Goal: Task Accomplishment & Management: Manage account settings

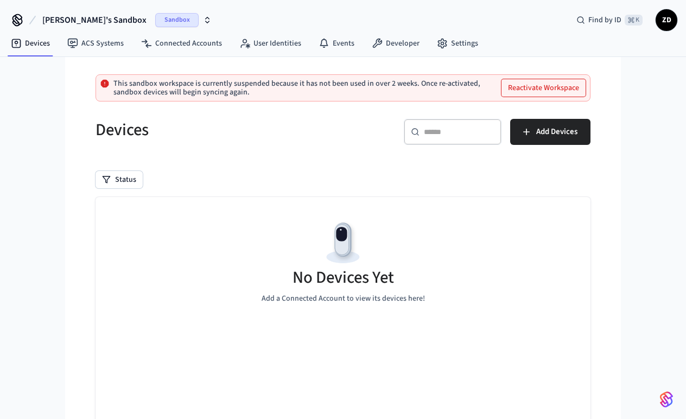
click at [87, 17] on span "[PERSON_NAME]'s Sandbox" at bounding box center [94, 20] width 104 height 13
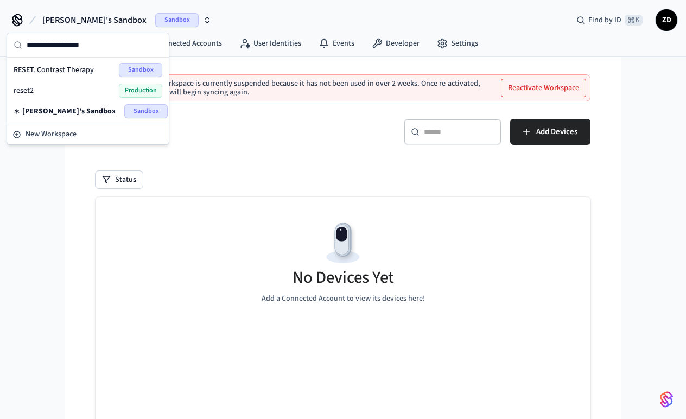
click at [63, 91] on div "reset2 Production" at bounding box center [88, 91] width 149 height 14
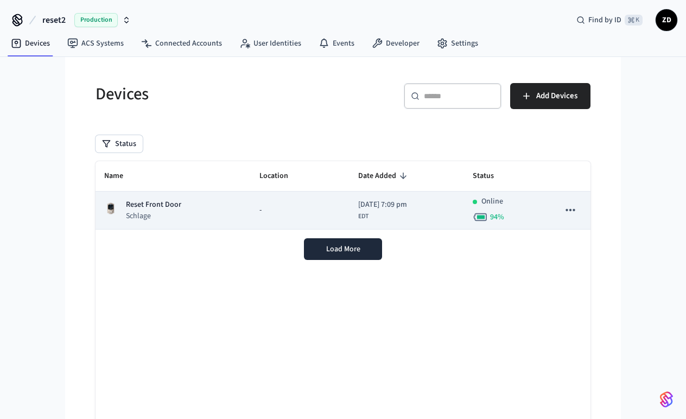
click at [265, 211] on div "-" at bounding box center [299, 210] width 81 height 11
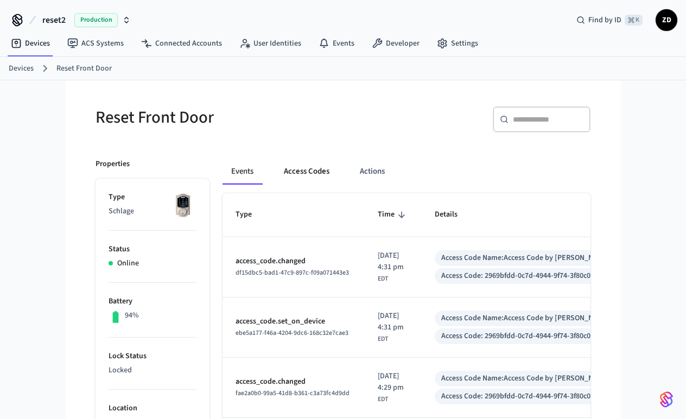
click at [312, 177] on button "Access Codes" at bounding box center [306, 171] width 63 height 26
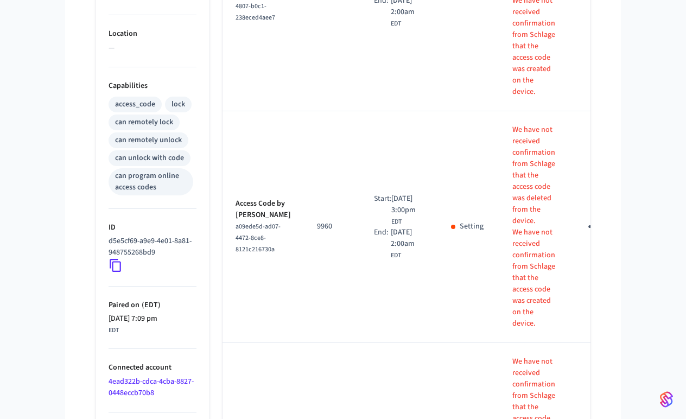
scroll to position [382, 0]
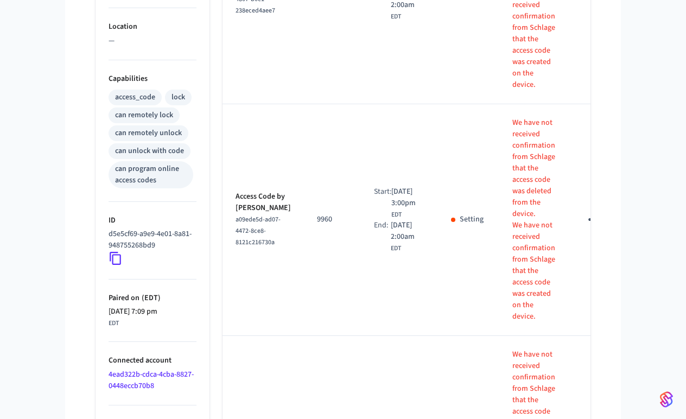
click at [586, 227] on icon "sticky table" at bounding box center [594, 219] width 17 height 17
click at [593, 278] on icon at bounding box center [590, 280] width 9 height 9
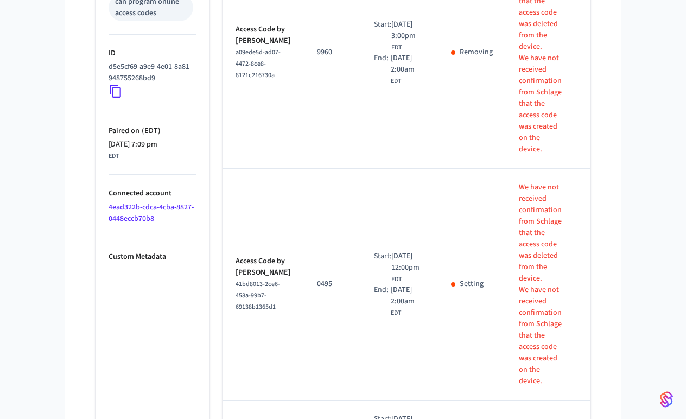
scroll to position [557, 0]
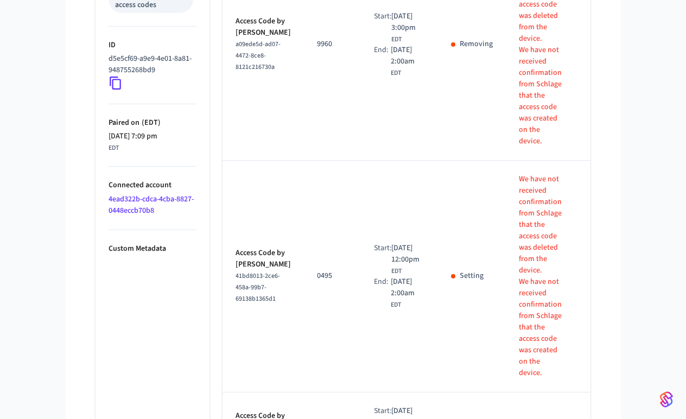
click at [592, 271] on icon "sticky table" at bounding box center [600, 276] width 17 height 17
click at [592, 328] on li "Delete" at bounding box center [609, 336] width 52 height 29
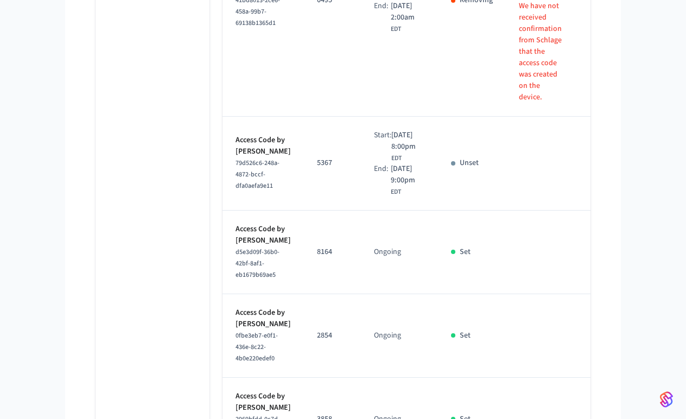
scroll to position [853, 0]
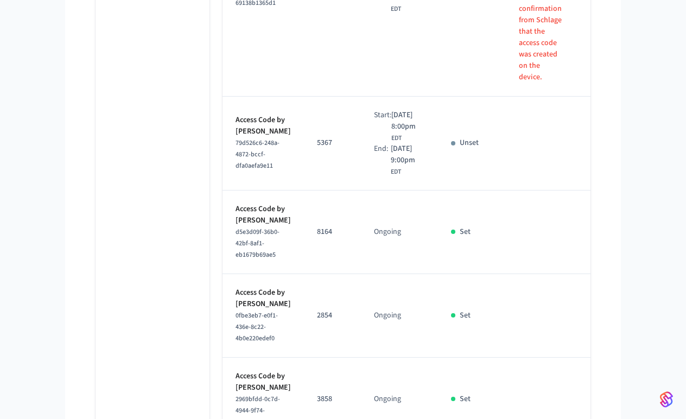
click at [592, 240] on icon "sticky table" at bounding box center [600, 232] width 17 height 17
click at [595, 329] on li "Delete" at bounding box center [609, 321] width 52 height 29
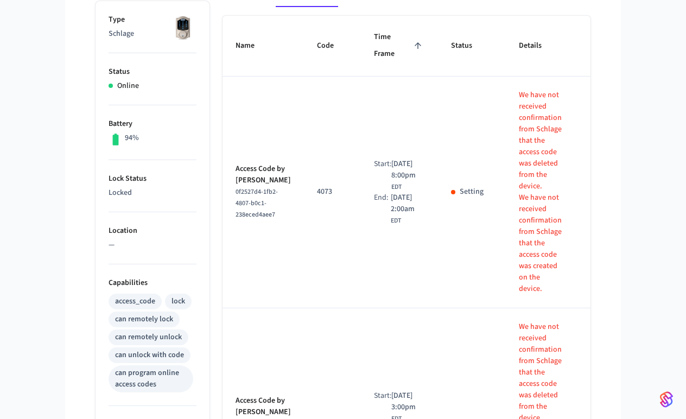
scroll to position [177, 0]
click at [592, 190] on icon "sticky table" at bounding box center [600, 191] width 17 height 17
click at [590, 252] on li "Delete" at bounding box center [609, 252] width 52 height 29
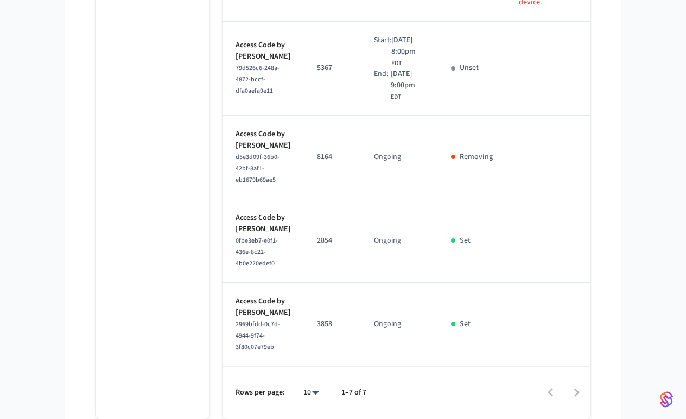
scroll to position [984, 0]
click at [592, 232] on icon "sticky table" at bounding box center [600, 240] width 17 height 17
click at [593, 280] on li "Delete" at bounding box center [609, 284] width 52 height 29
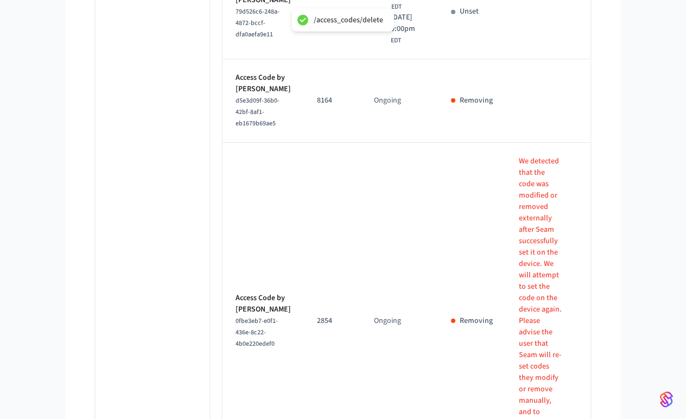
click at [583, 317] on td "sticky table" at bounding box center [603, 321] width 56 height 357
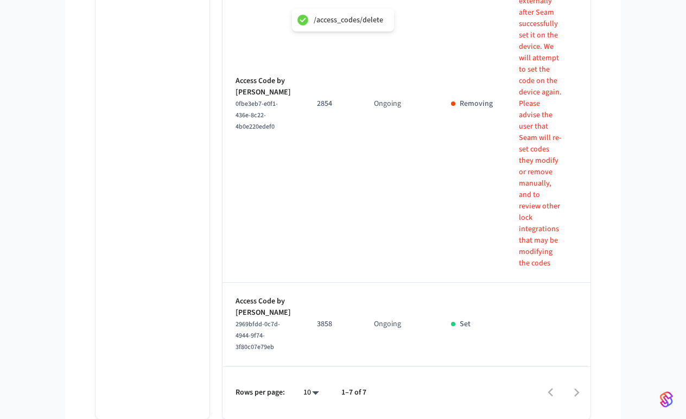
scroll to position [1258, 0]
click at [592, 316] on icon "sticky table" at bounding box center [600, 324] width 17 height 17
click at [593, 379] on icon at bounding box center [596, 380] width 9 height 9
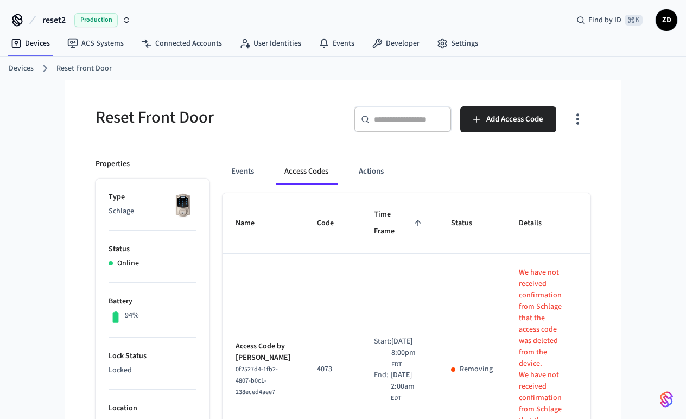
scroll to position [0, 0]
click at [451, 231] on span "Status" at bounding box center [468, 223] width 35 height 17
click at [368, 174] on button "Actions" at bounding box center [371, 171] width 42 height 26
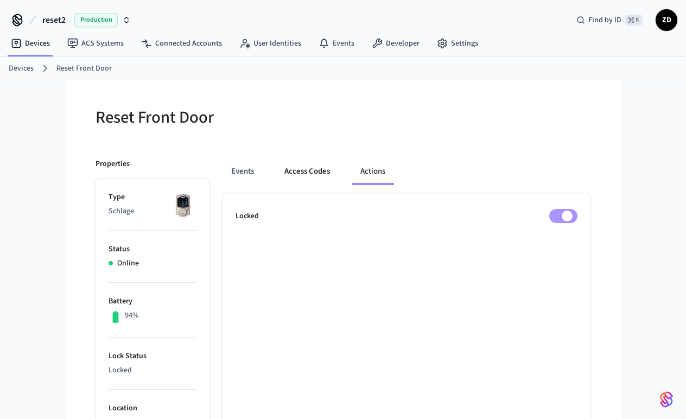
click at [304, 167] on button "Access Codes" at bounding box center [307, 171] width 63 height 26
